Goal: Check status: Check status

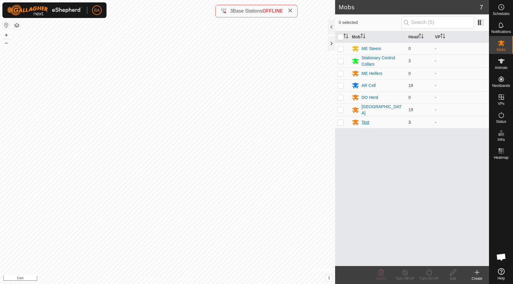
click at [365, 122] on div "Test" at bounding box center [365, 122] width 8 height 6
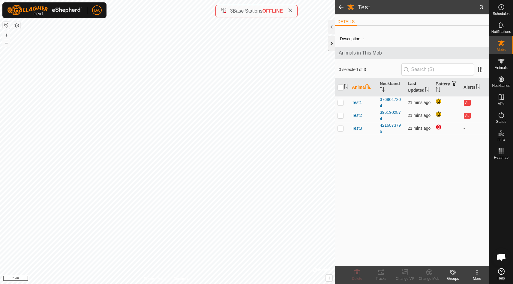
click at [333, 43] on div at bounding box center [331, 43] width 7 height 14
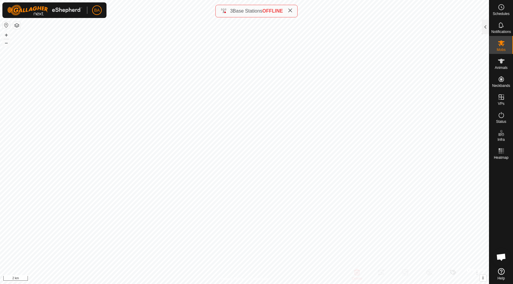
click at [290, 10] on icon at bounding box center [289, 10] width 5 height 5
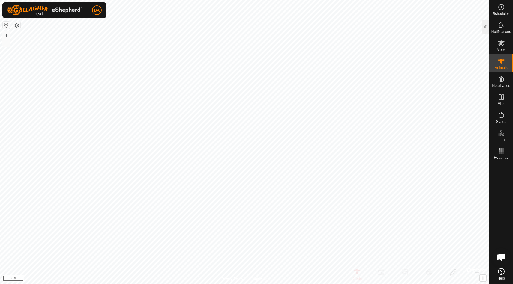
click at [484, 30] on div at bounding box center [484, 27] width 7 height 14
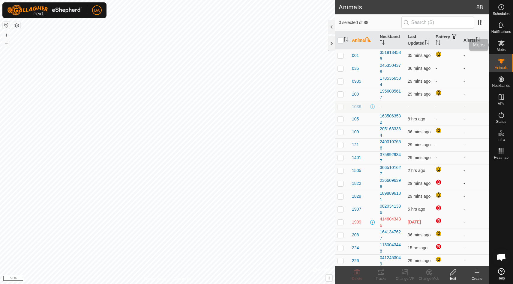
click at [499, 45] on icon at bounding box center [500, 43] width 7 height 7
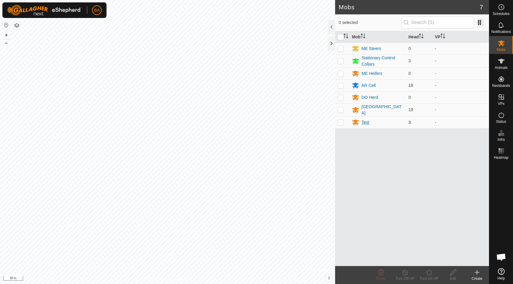
click at [366, 122] on div "Test" at bounding box center [365, 122] width 8 height 6
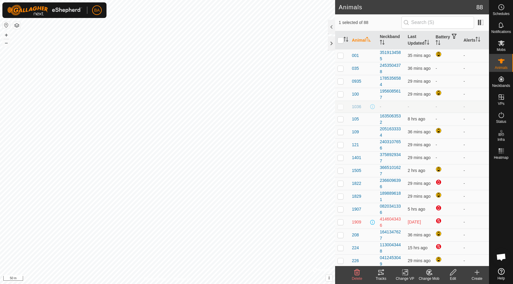
click at [379, 273] on icon at bounding box center [380, 272] width 7 height 7
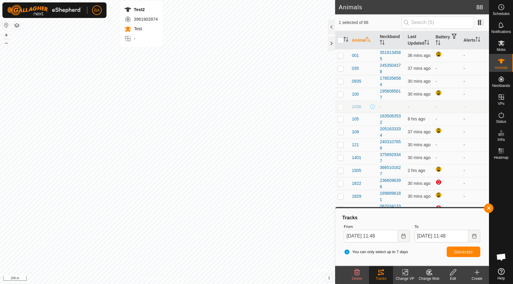
checkbox input "false"
checkbox input "true"
click at [379, 277] on div "Tracks" at bounding box center [381, 278] width 24 height 5
click at [489, 208] on button "button" at bounding box center [488, 209] width 10 height 10
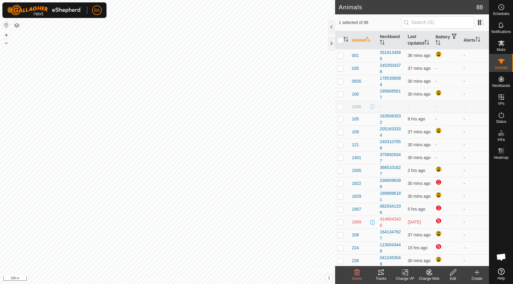
click at [380, 275] on icon at bounding box center [380, 272] width 7 height 7
